Goal: Task Accomplishment & Management: Use online tool/utility

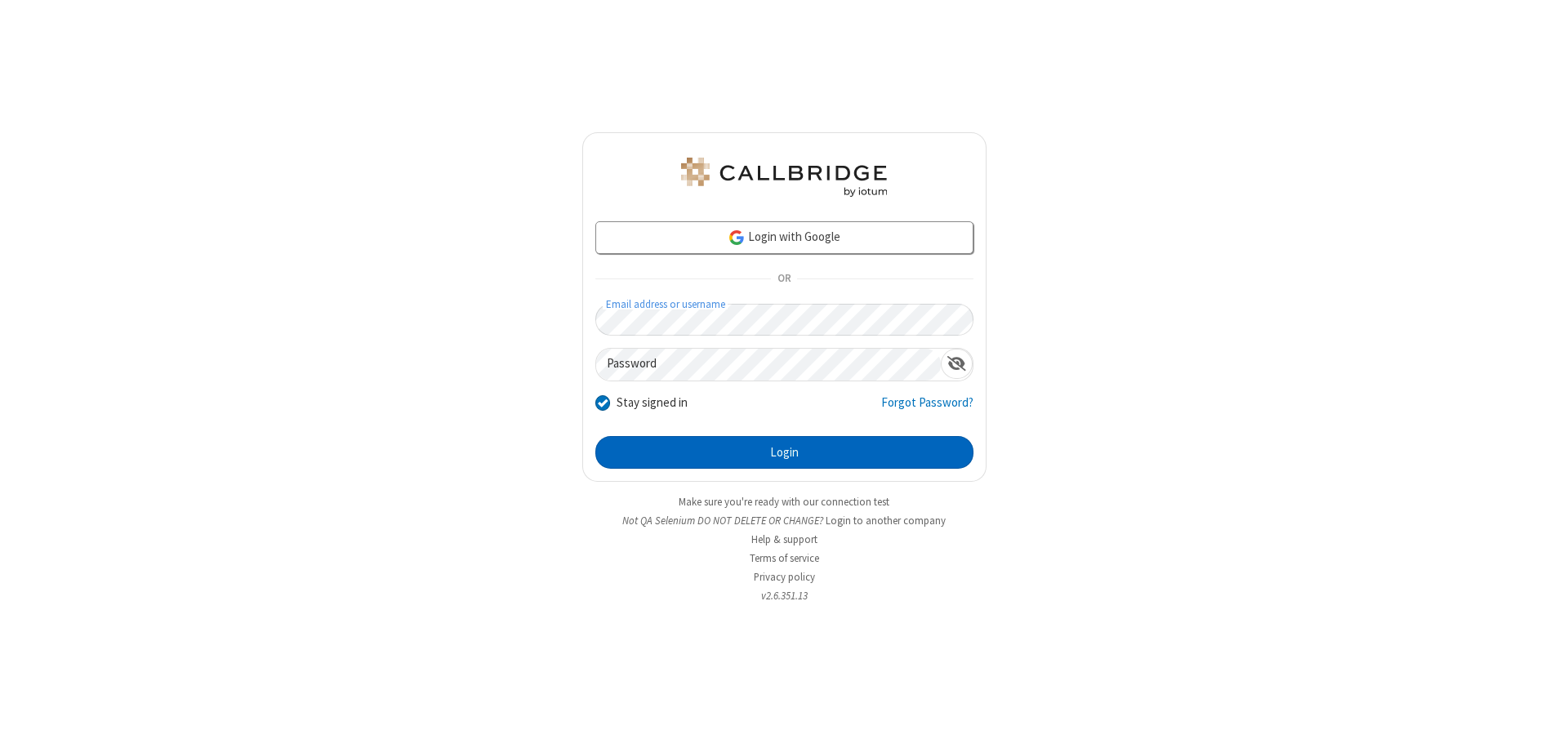
click at [784, 452] on button "Login" at bounding box center [785, 451] width 378 height 32
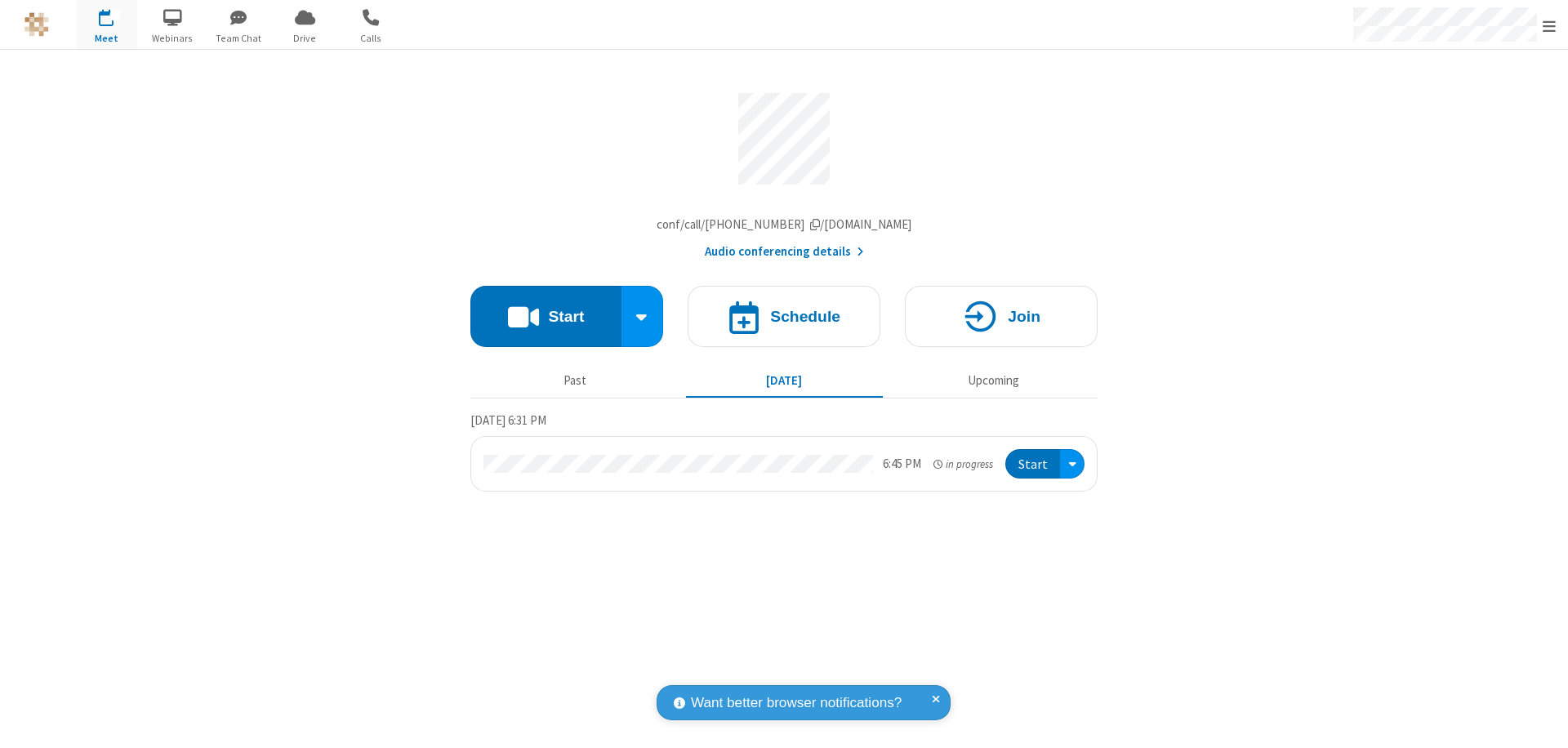
click at [1550, 25] on span "Open menu" at bounding box center [1550, 27] width 13 height 17
click at [305, 37] on span "Drive" at bounding box center [305, 38] width 62 height 15
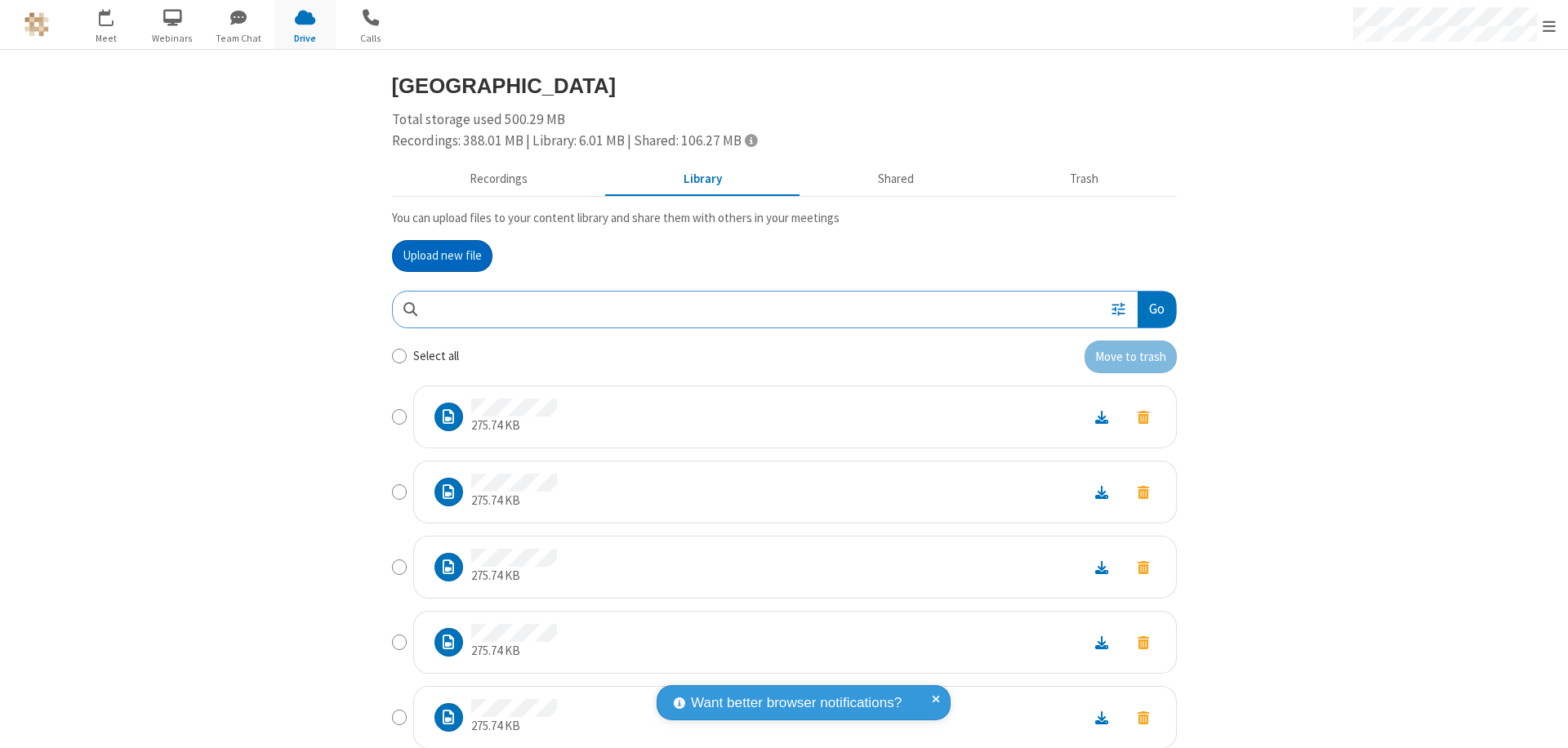
click at [1150, 309] on button "Go" at bounding box center [1156, 310] width 37 height 37
click at [442, 256] on button "Upload new file" at bounding box center [442, 256] width 101 height 32
